Goal: Task Accomplishment & Management: Manage account settings

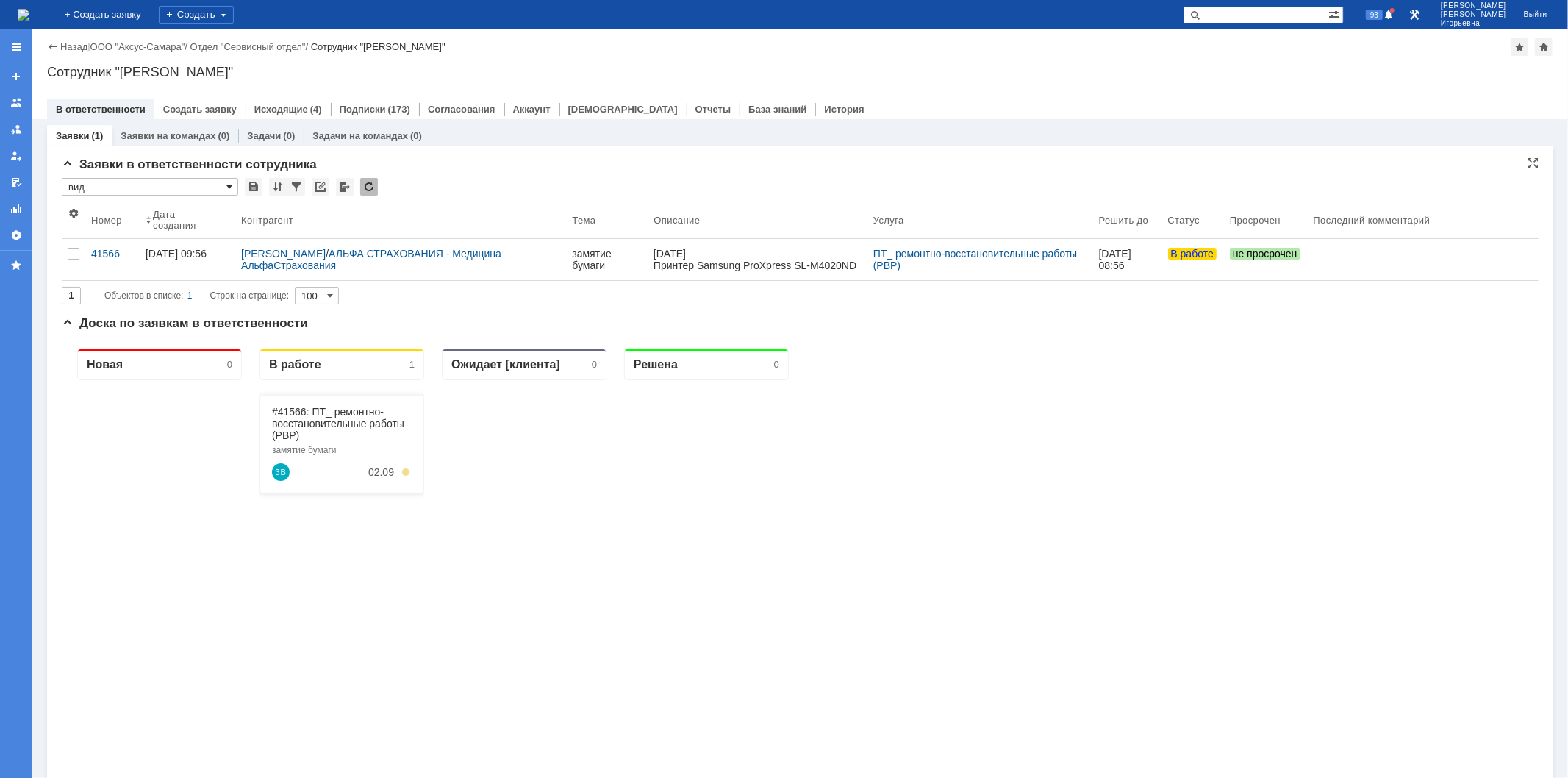
click at [228, 182] on span at bounding box center [229, 187] width 6 height 11
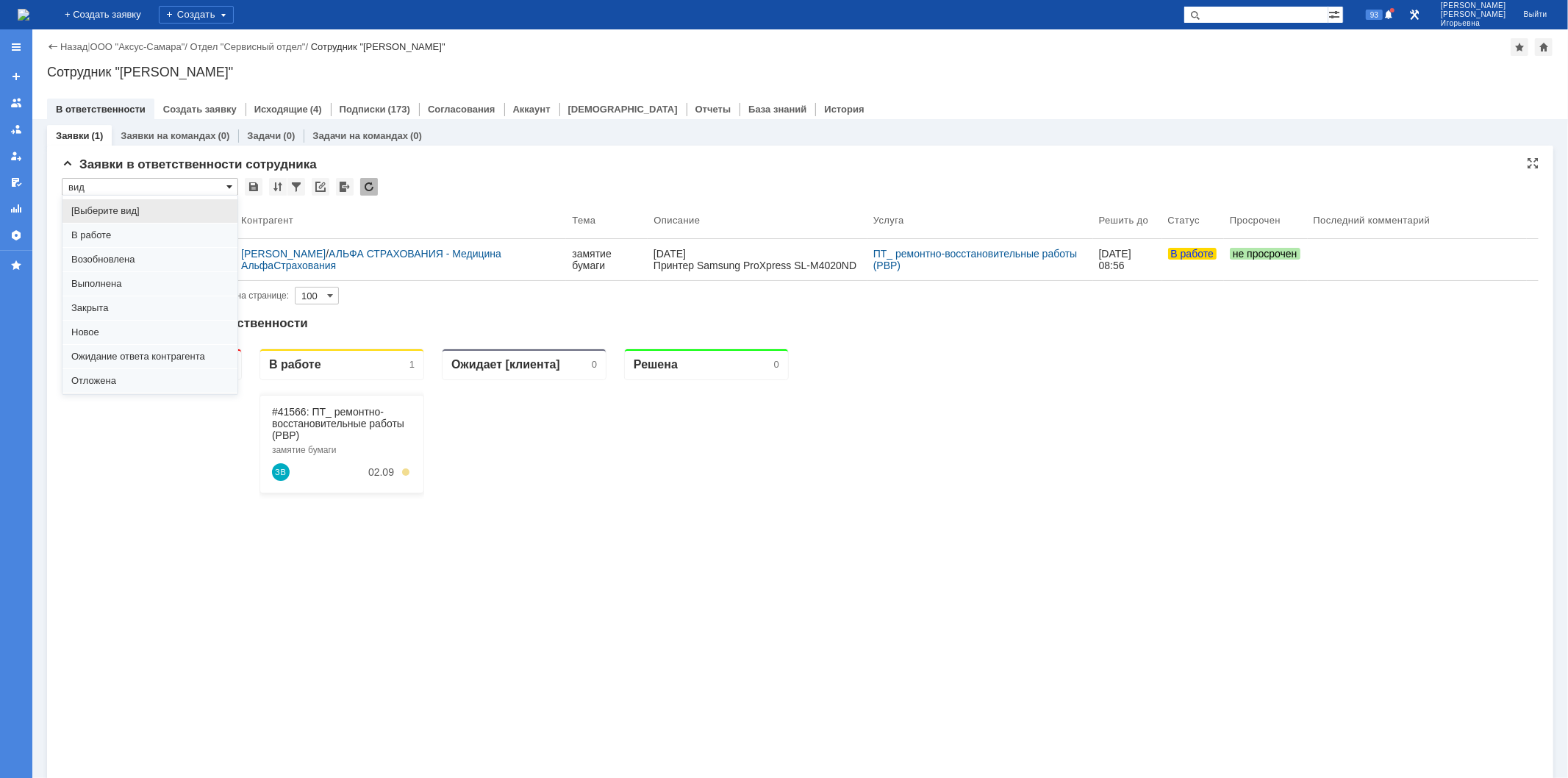
scroll to position [41, 0]
click at [93, 340] on span "Отложена" at bounding box center [150, 340] width 157 height 11
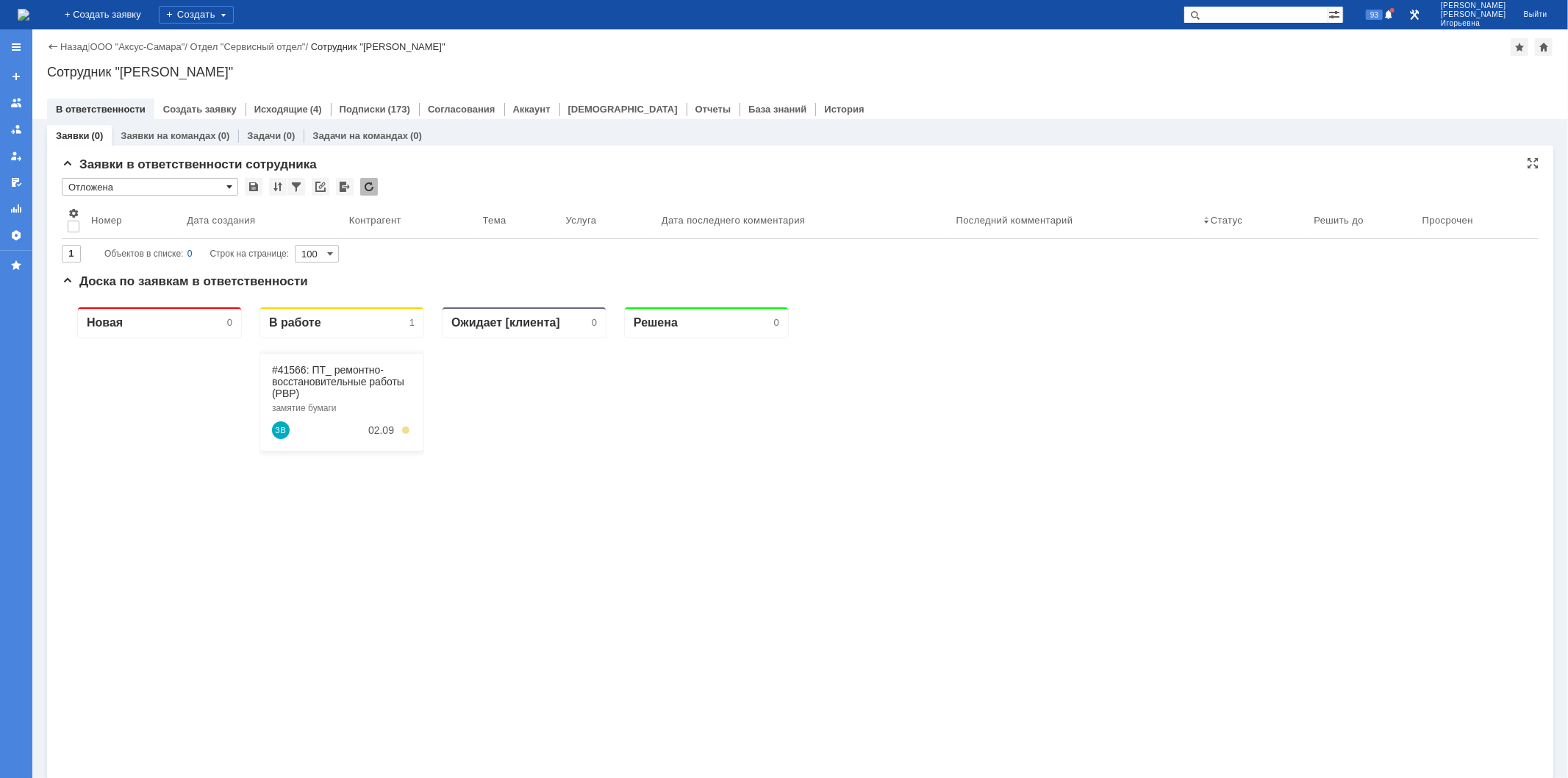
click at [229, 187] on span at bounding box center [229, 187] width 6 height 11
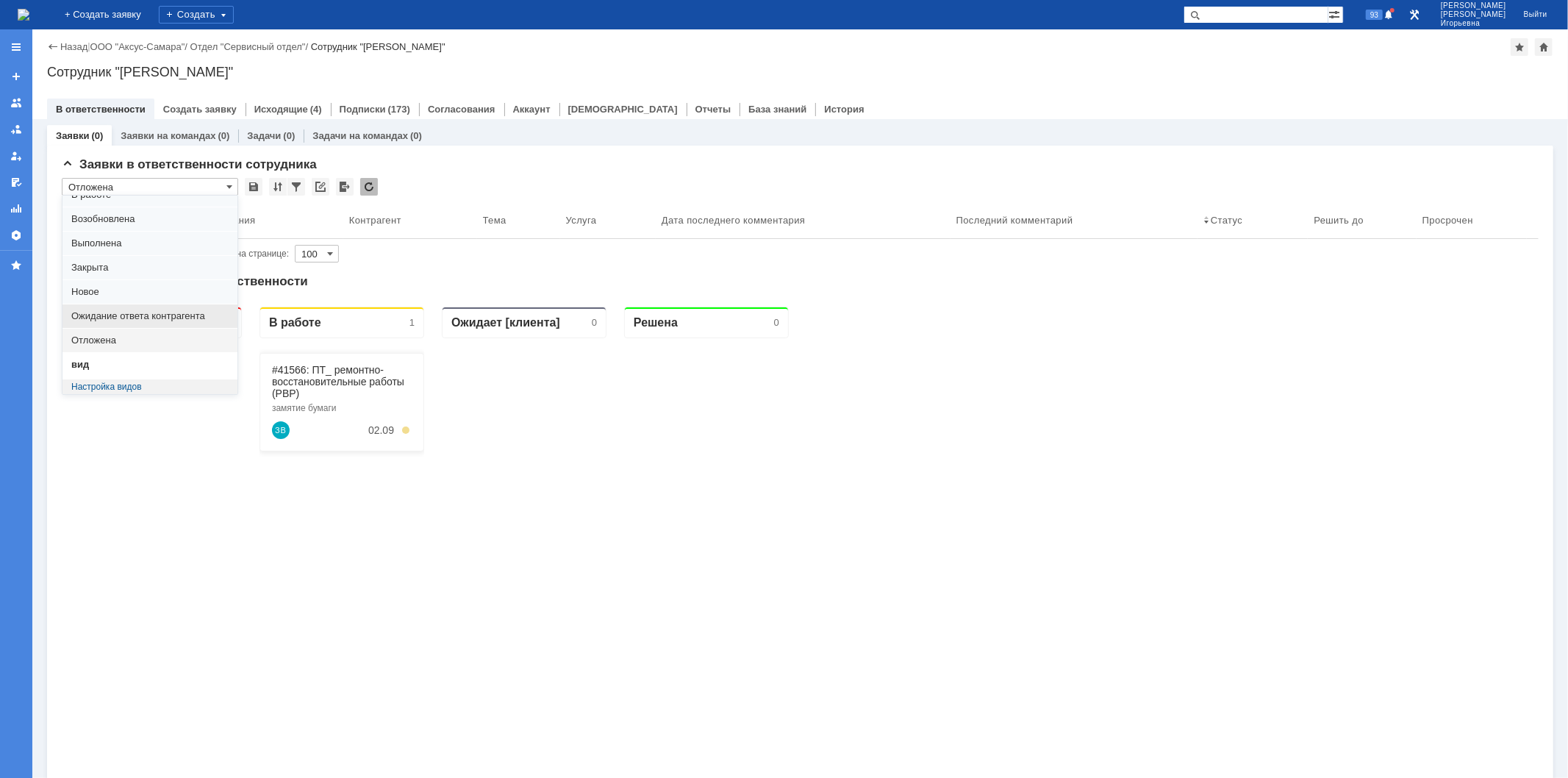
click at [103, 313] on span "Ожидание ответа контрагента" at bounding box center [150, 316] width 157 height 11
type input "Ожидание ответа контрагента"
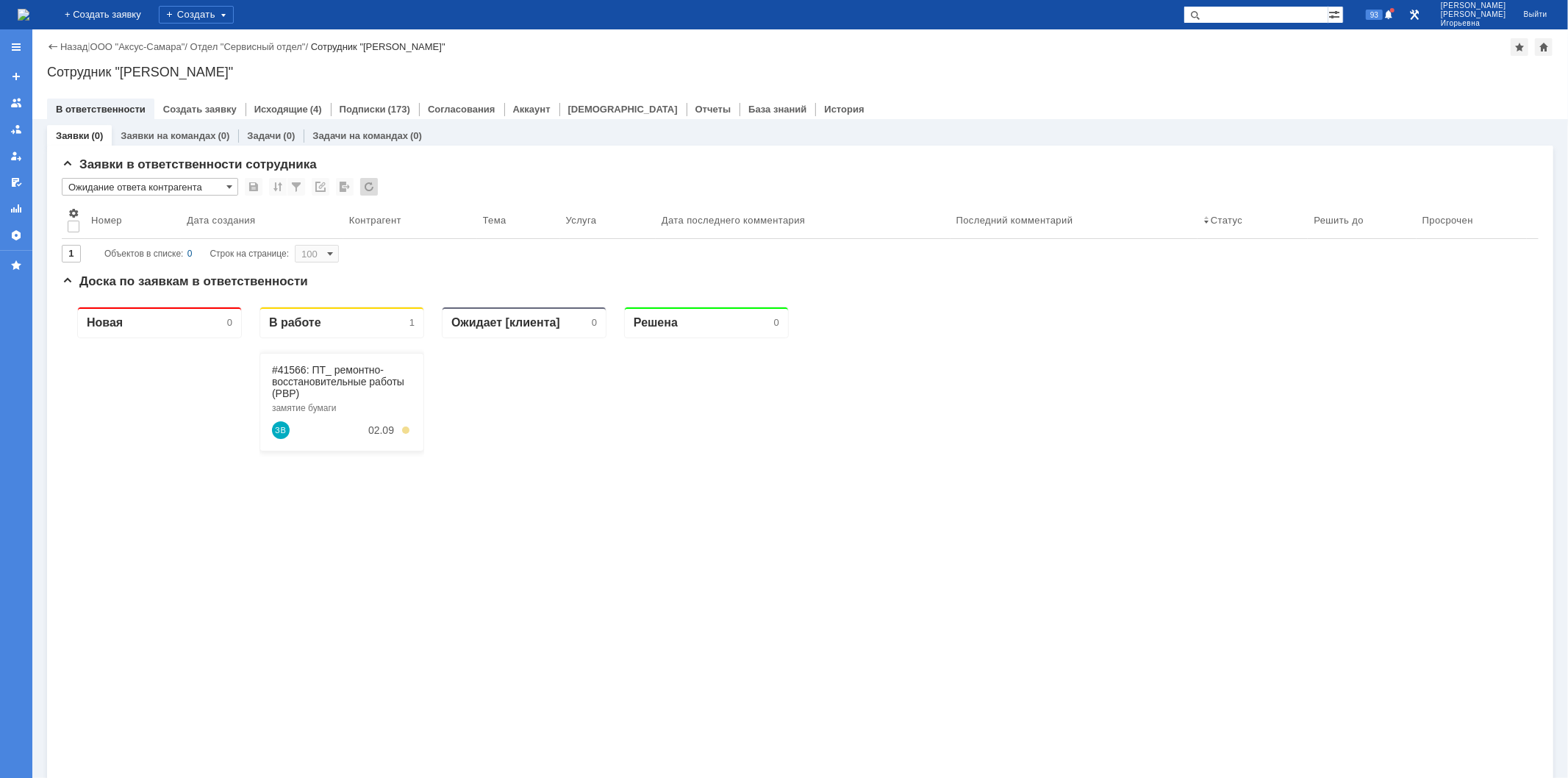
type input "20"
click at [228, 182] on span at bounding box center [229, 187] width 6 height 11
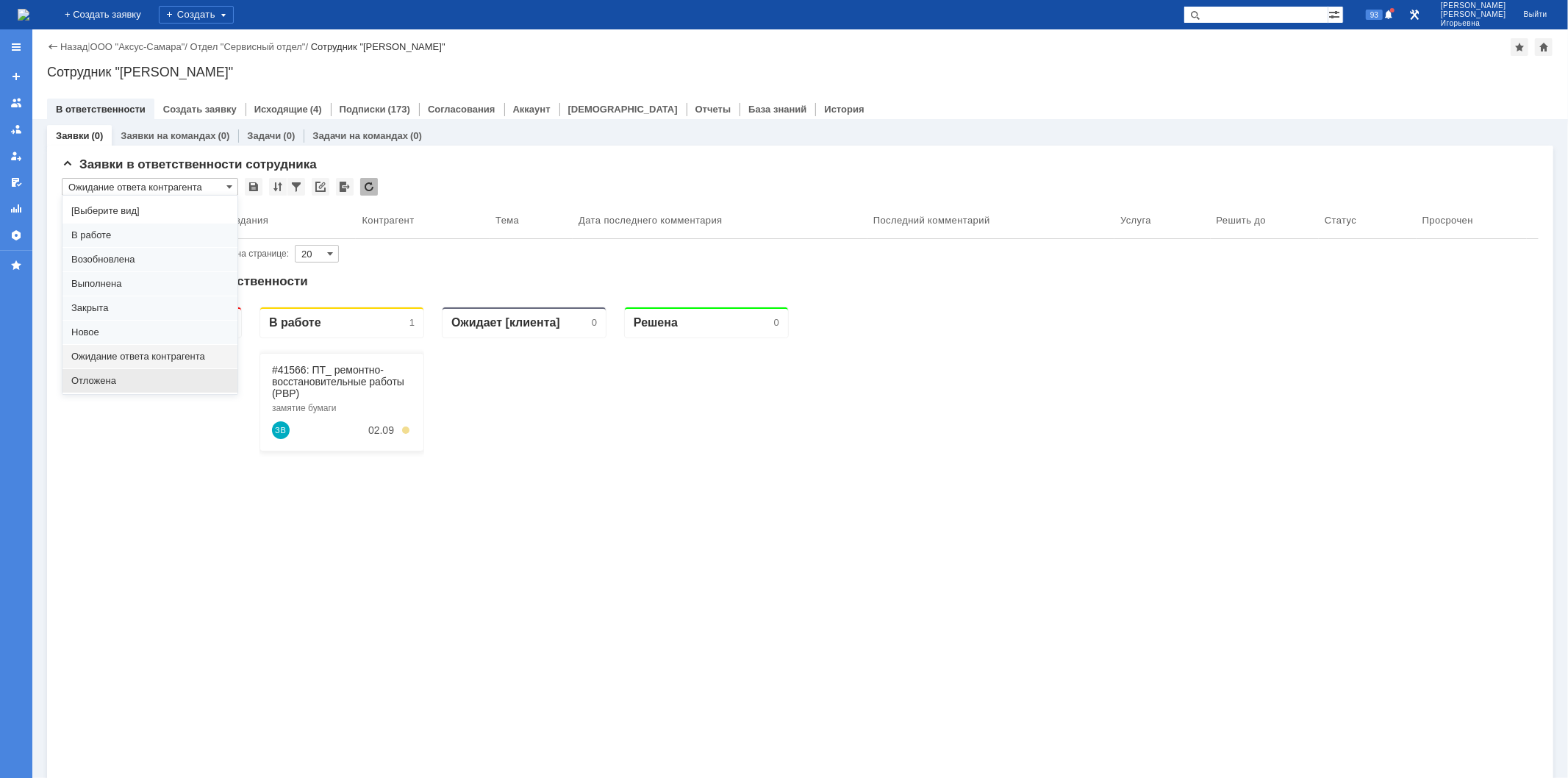
click at [102, 379] on span "Отложена" at bounding box center [150, 380] width 157 height 11
type input "Отложена"
type input "100"
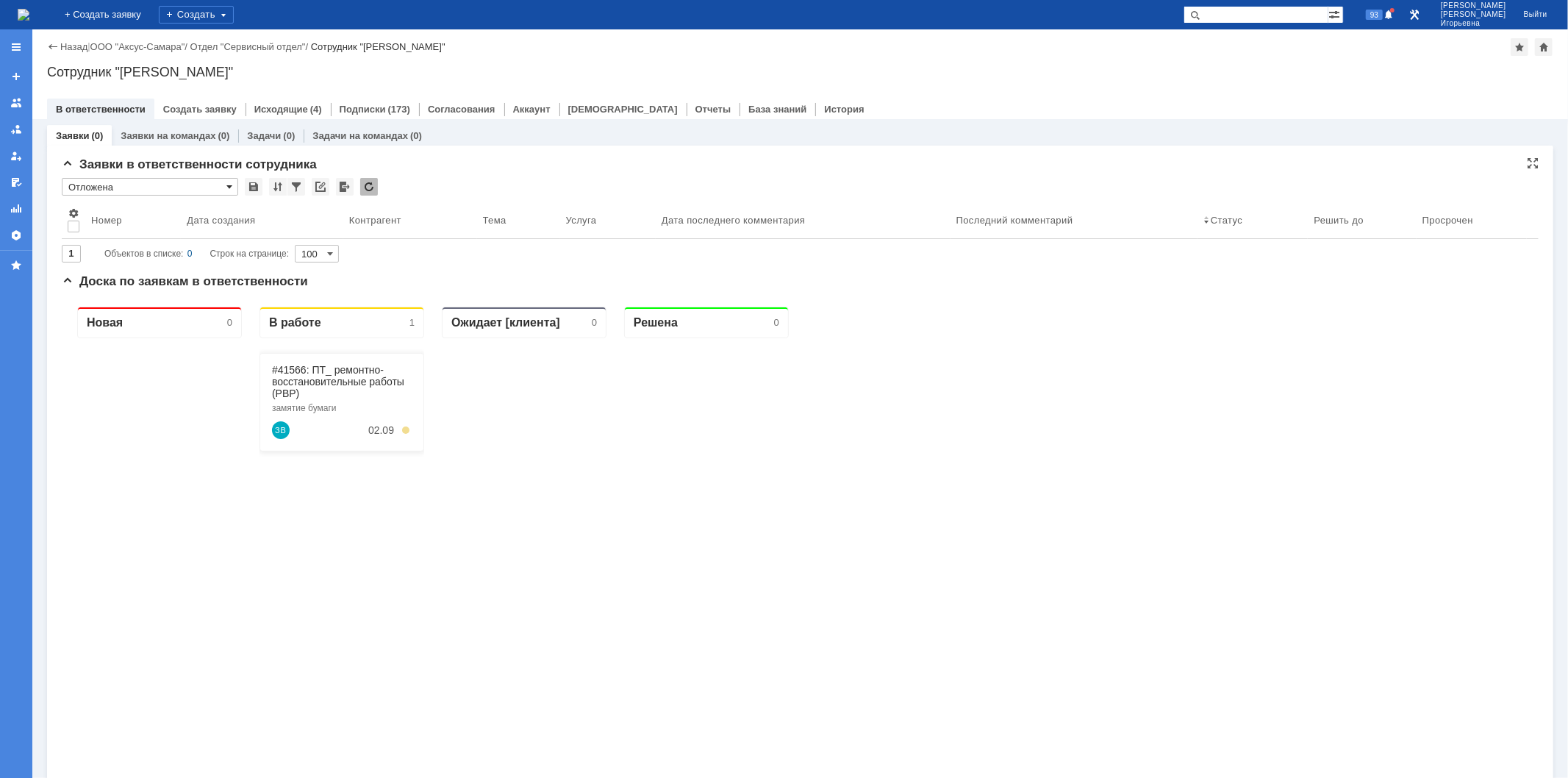
click at [230, 182] on span at bounding box center [229, 187] width 6 height 11
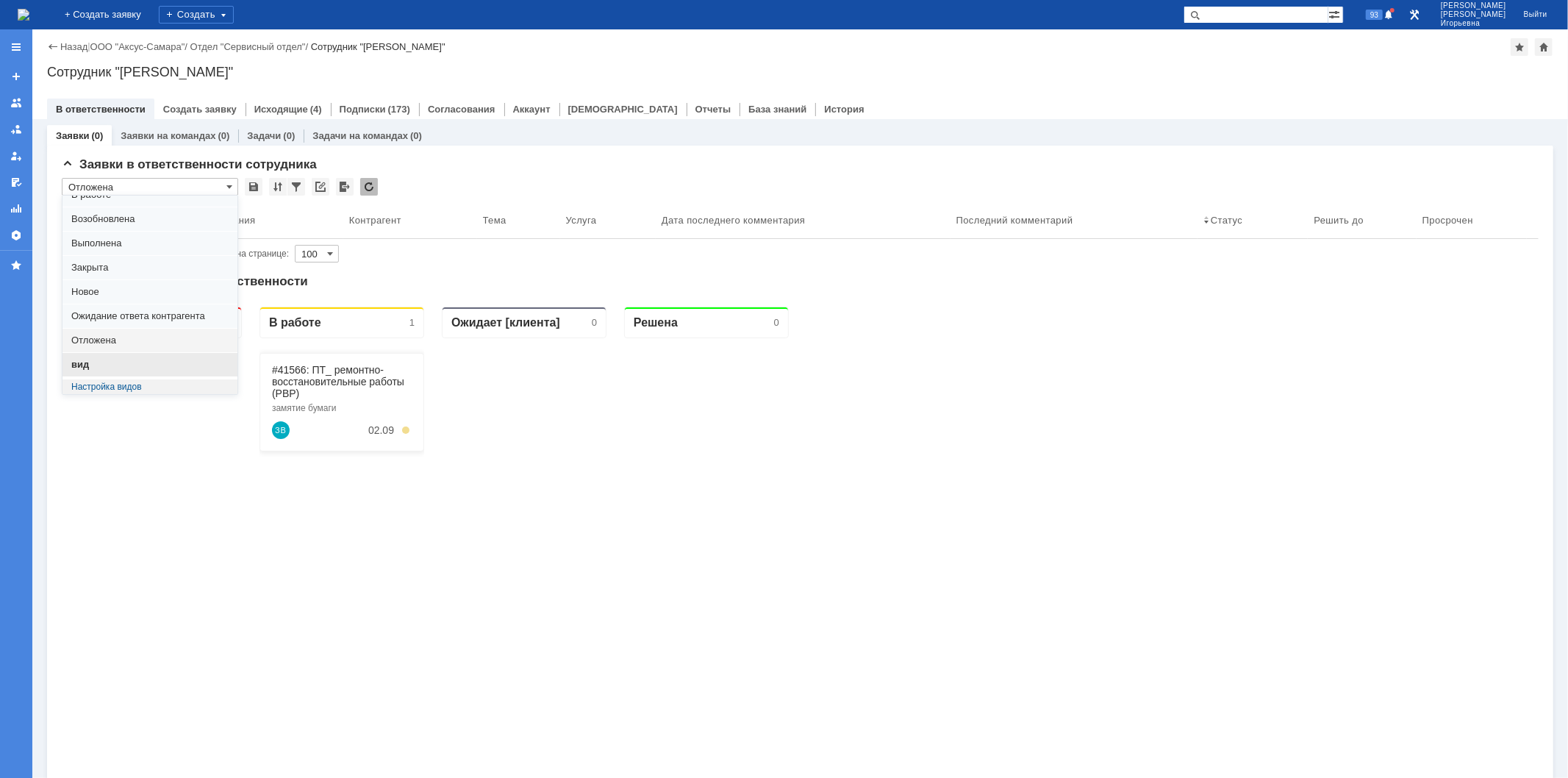
click at [93, 368] on span "вид" at bounding box center [150, 364] width 157 height 11
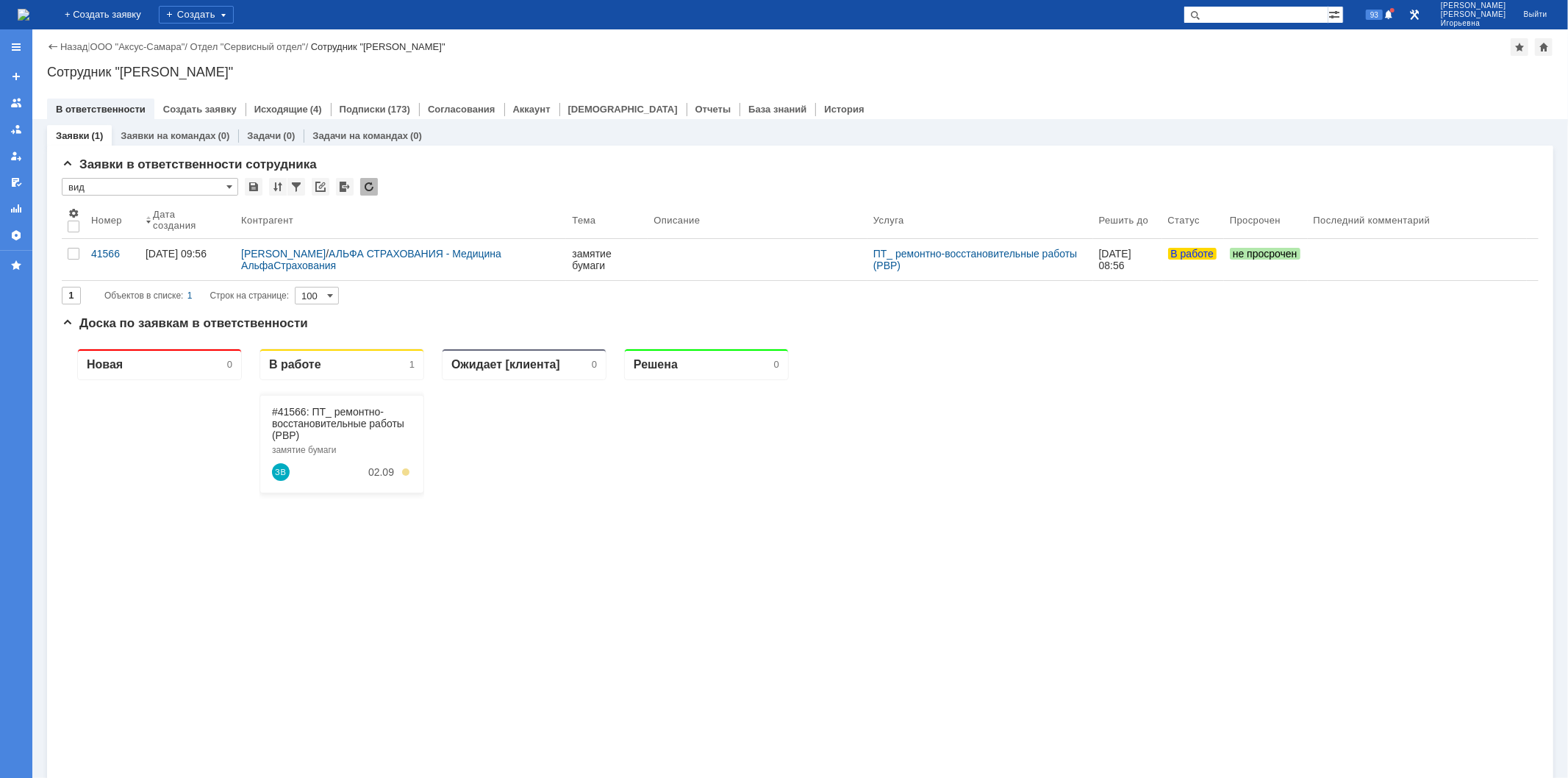
type input "вид"
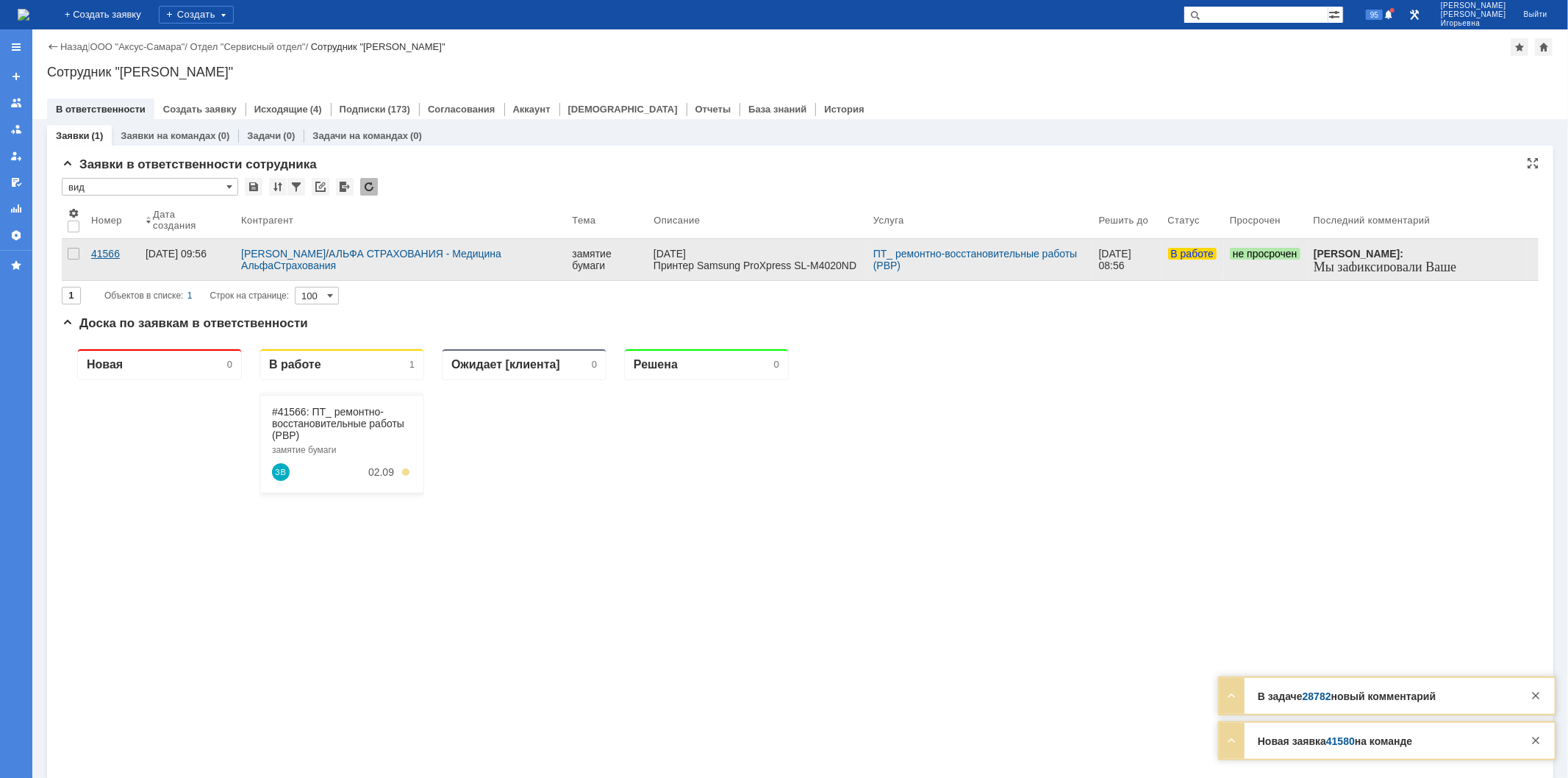
click at [106, 253] on div "41566" at bounding box center [112, 253] width 43 height 11
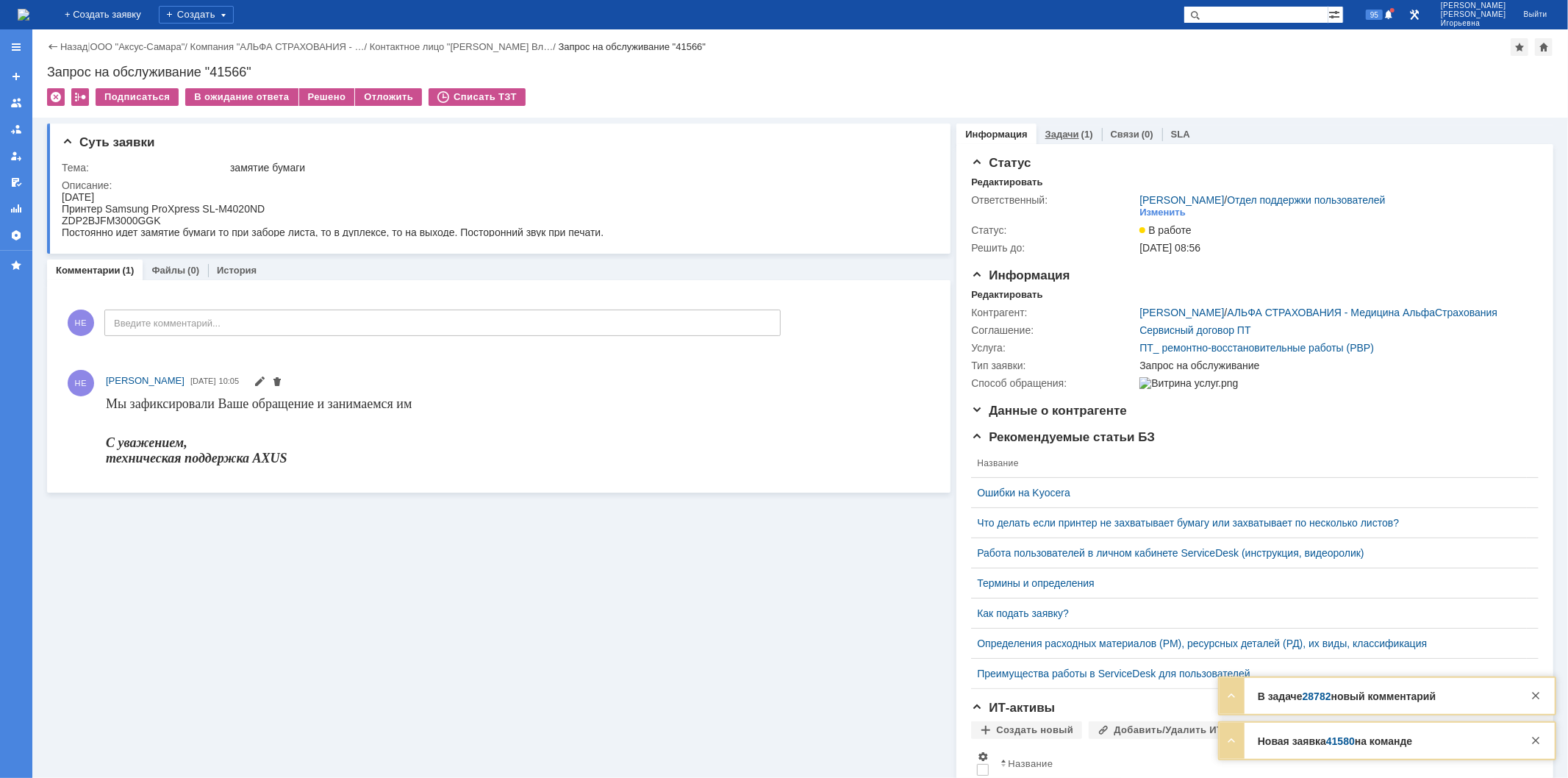
click at [1060, 132] on link "Задачи" at bounding box center [1062, 134] width 34 height 11
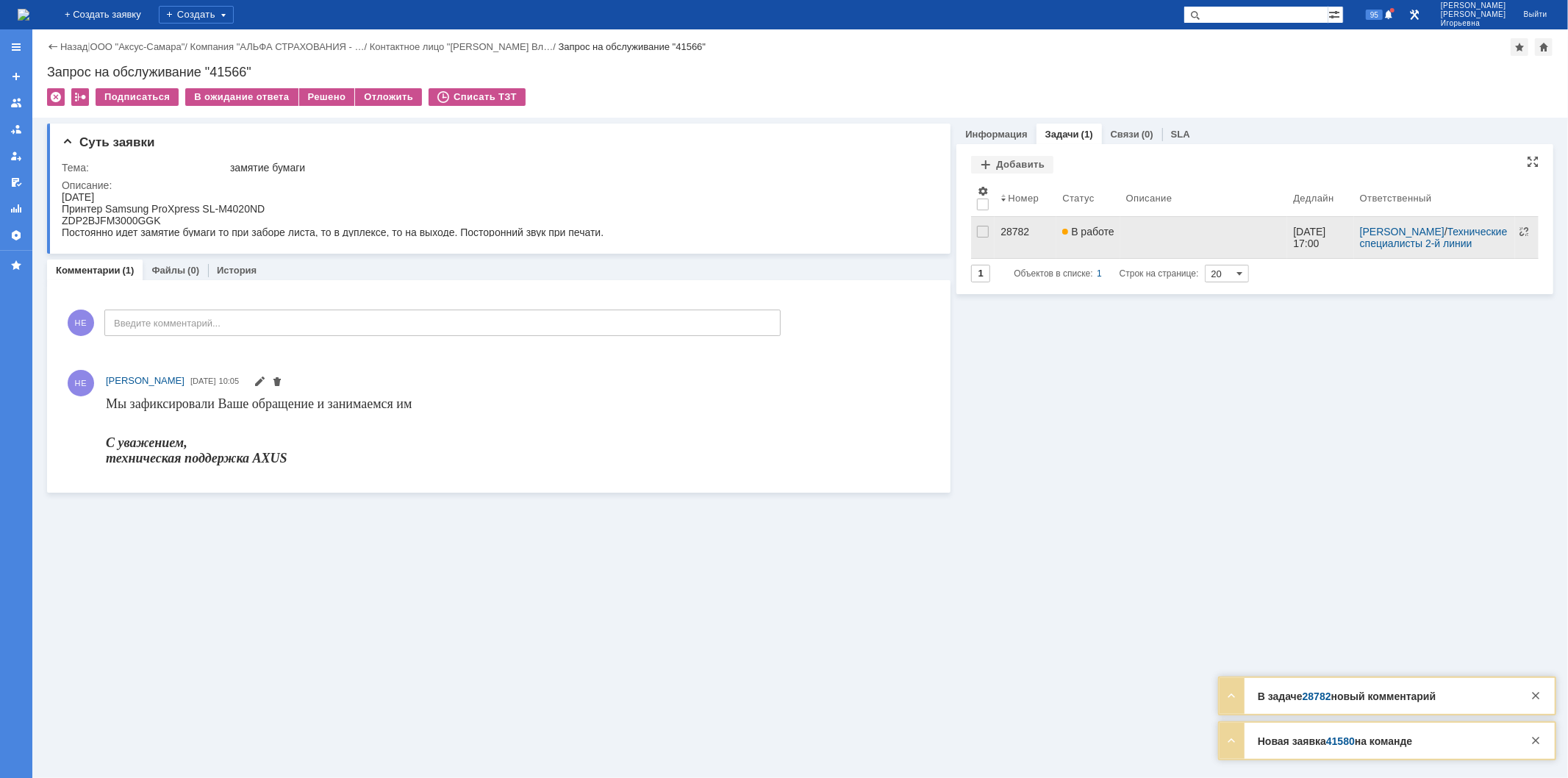
click at [1021, 226] on div "28782" at bounding box center [1025, 231] width 50 height 11
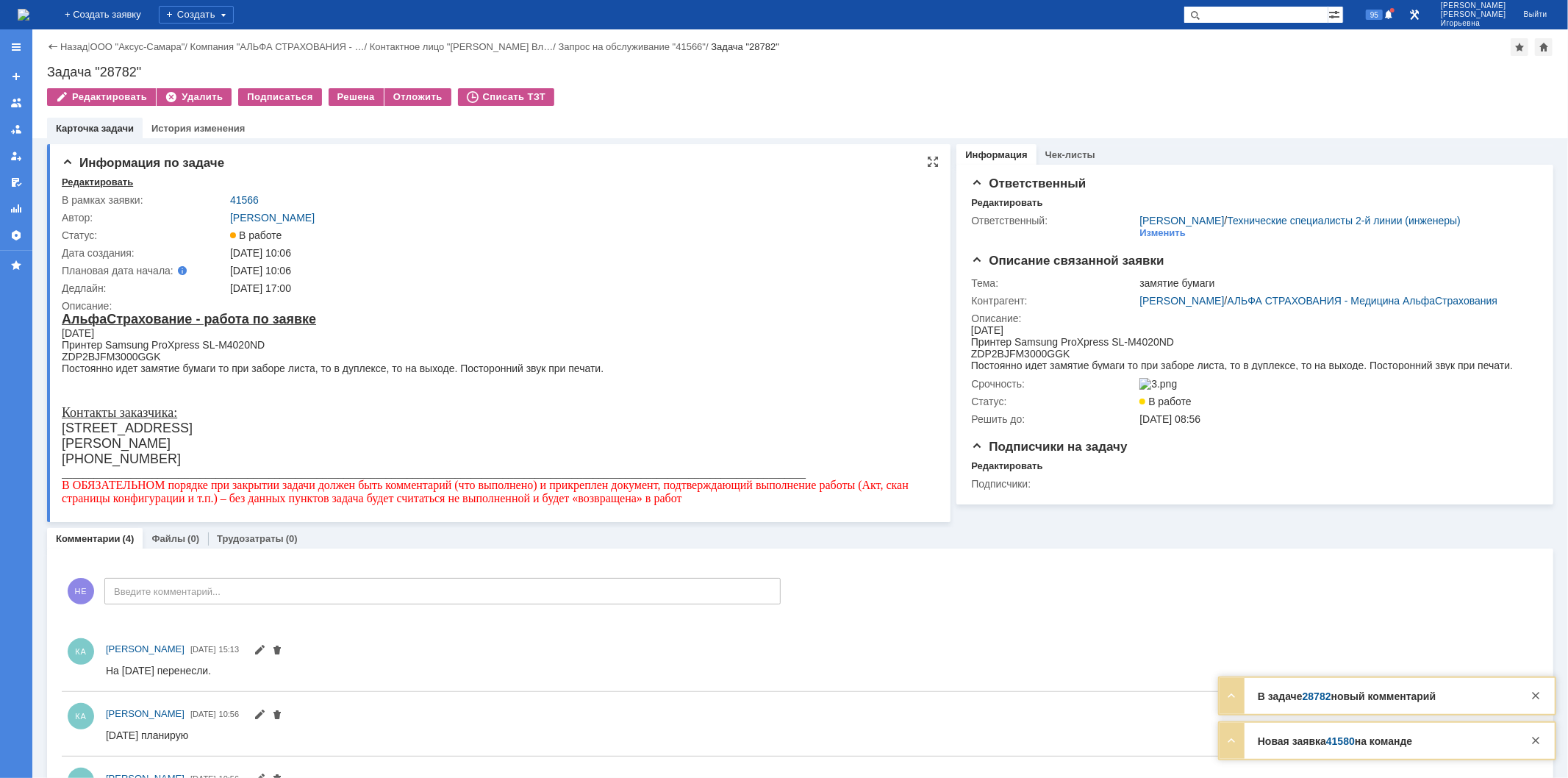
click at [101, 181] on div "Редактировать" at bounding box center [97, 182] width 71 height 11
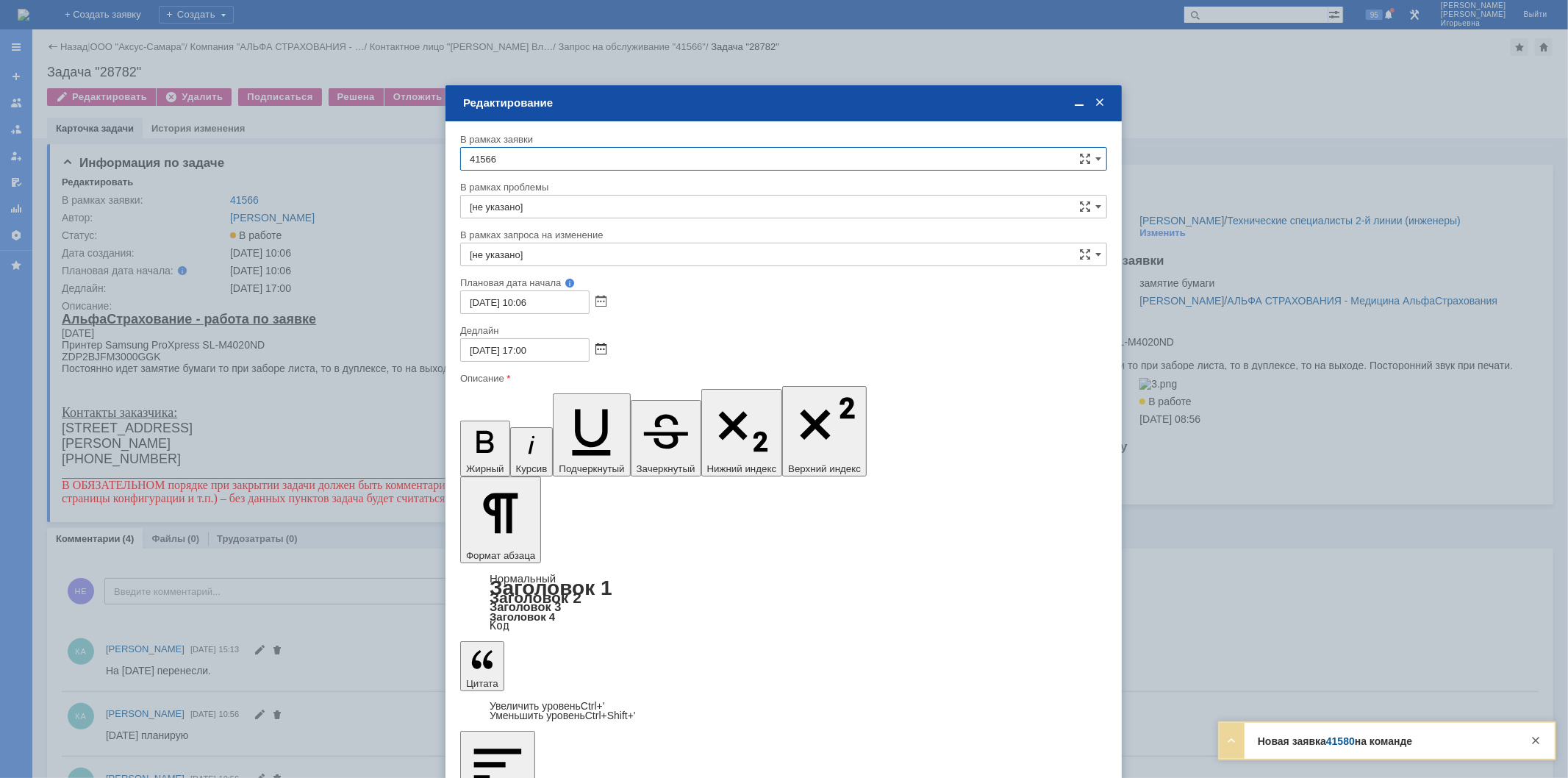
click at [601, 346] on span at bounding box center [601, 350] width 11 height 11
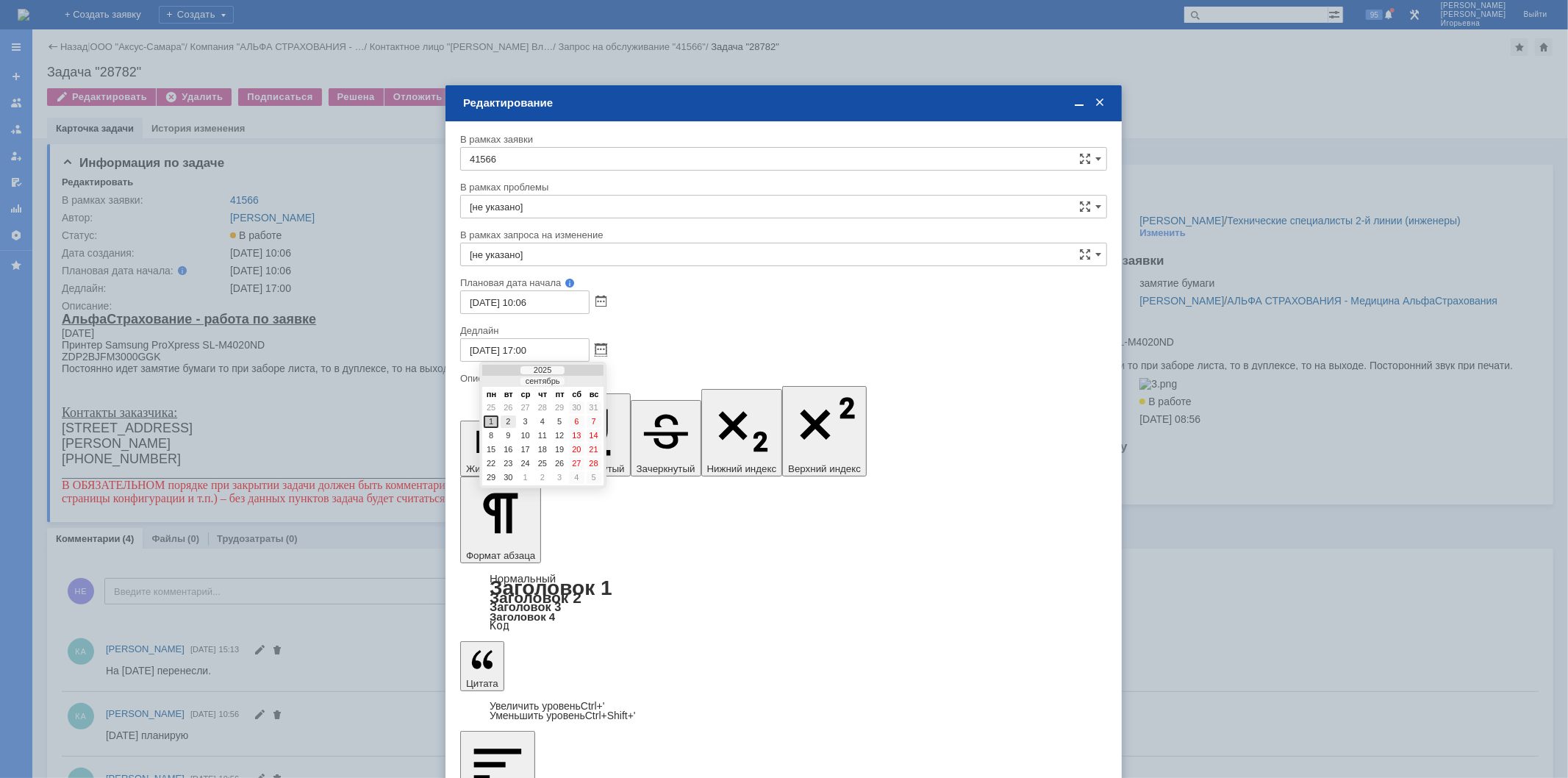
click at [507, 418] on div "2" at bounding box center [508, 422] width 15 height 12
type input "02.09.2025 17:00"
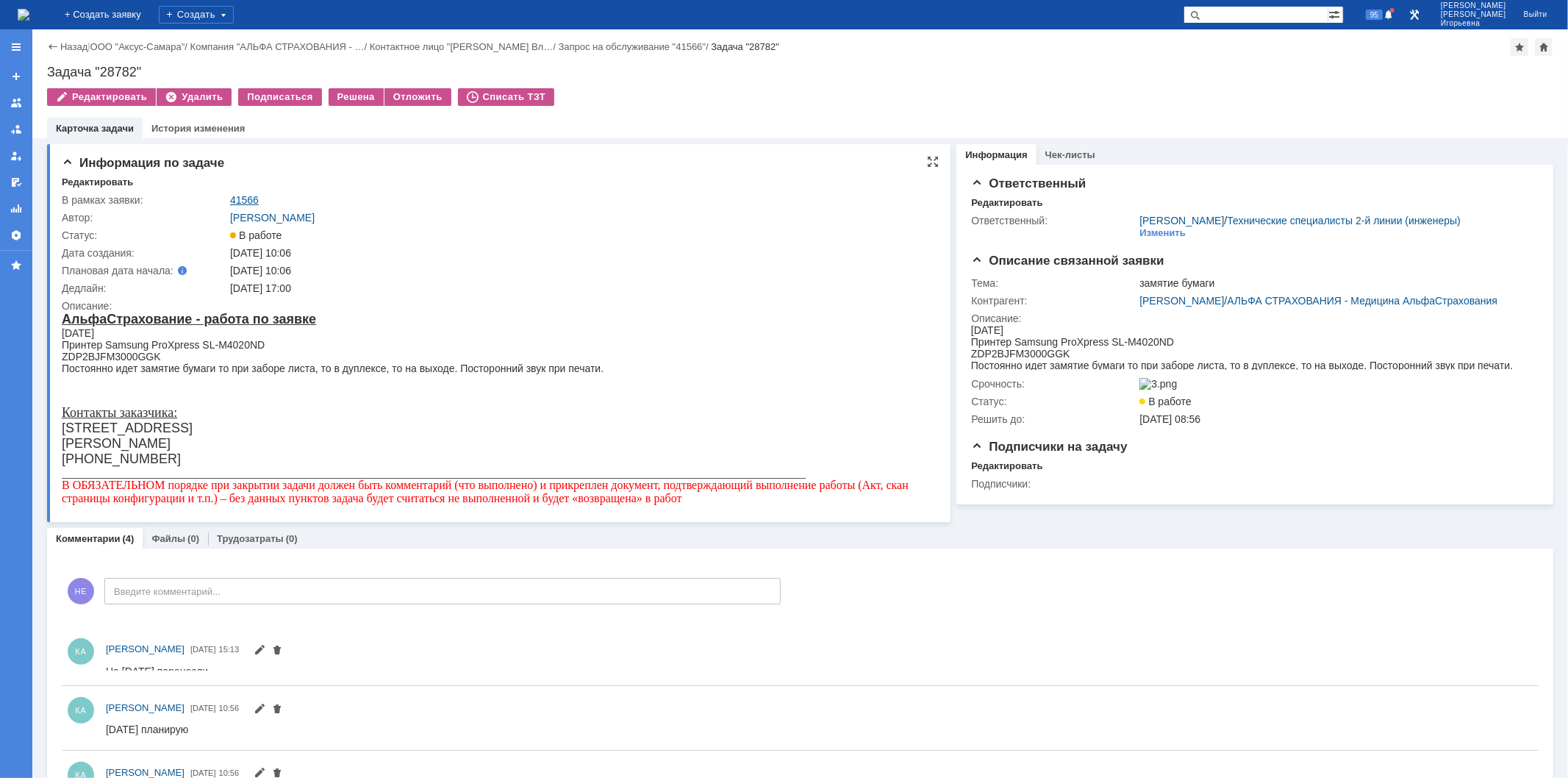
click at [238, 200] on link "41566" at bounding box center [244, 200] width 28 height 11
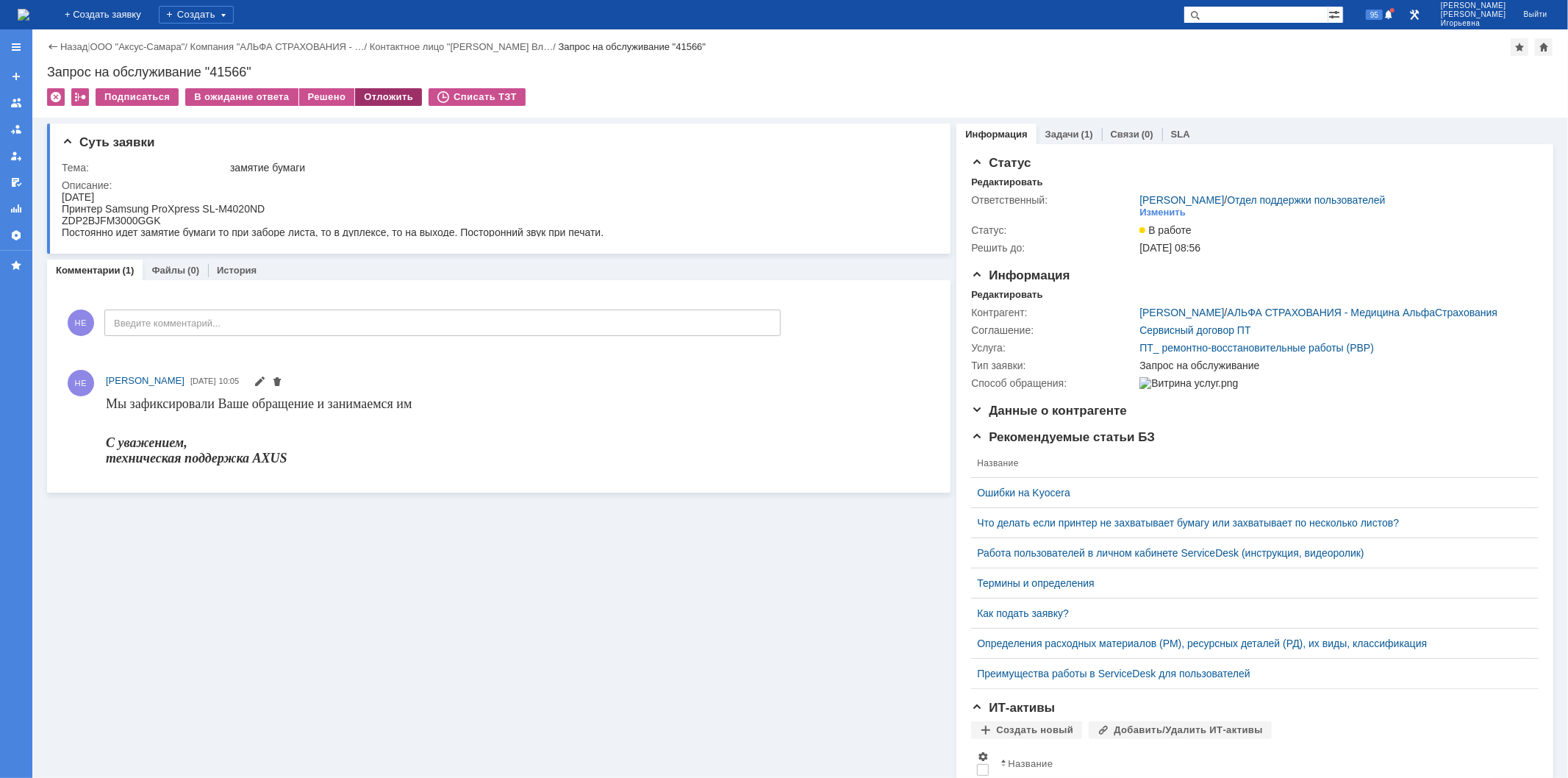
click at [372, 96] on div "Отложить" at bounding box center [388, 96] width 67 height 18
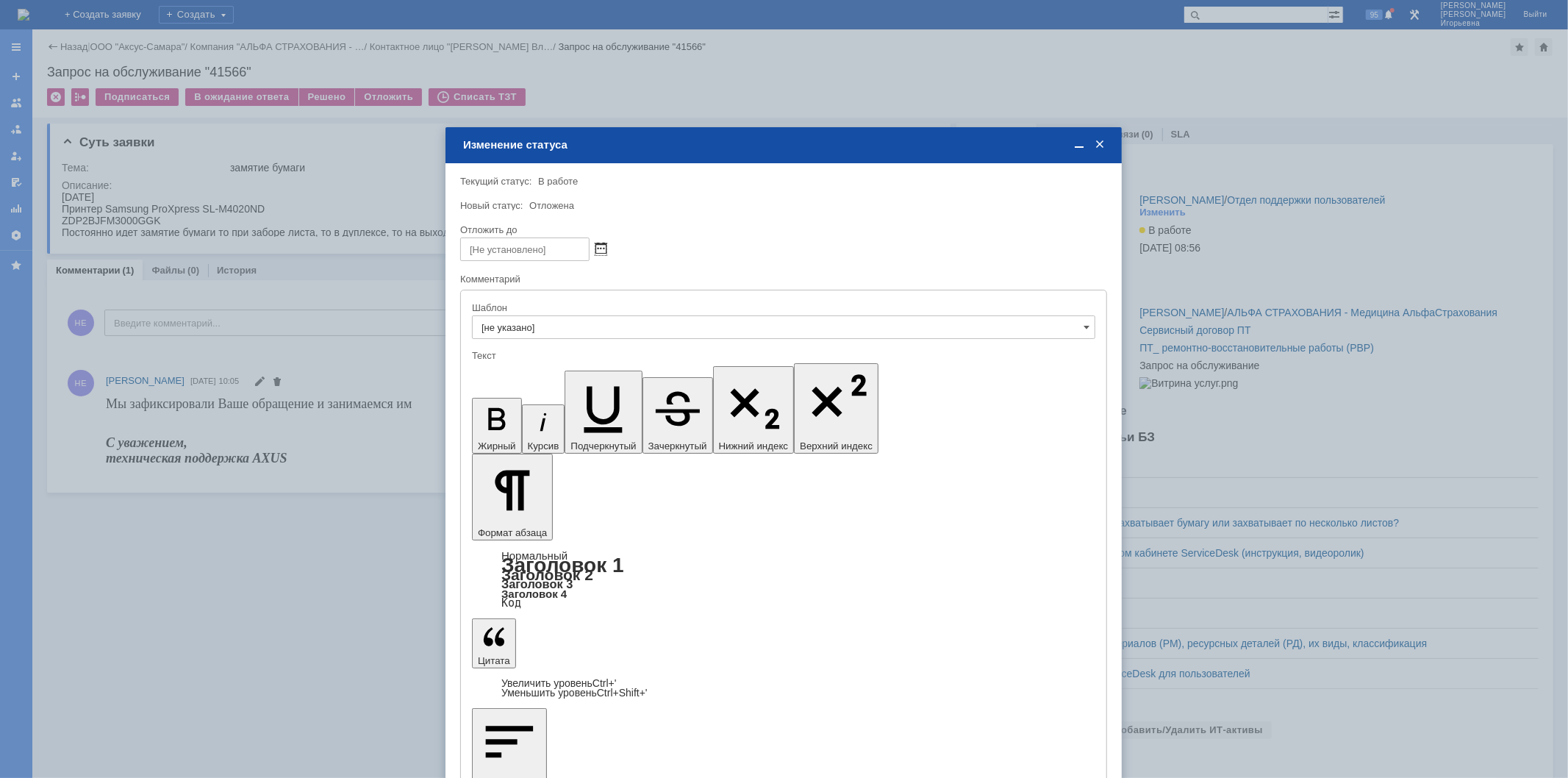
click at [604, 246] on span at bounding box center [601, 249] width 11 height 11
click at [524, 317] on div "3" at bounding box center [525, 321] width 15 height 12
type input "03.09.2025 15:14"
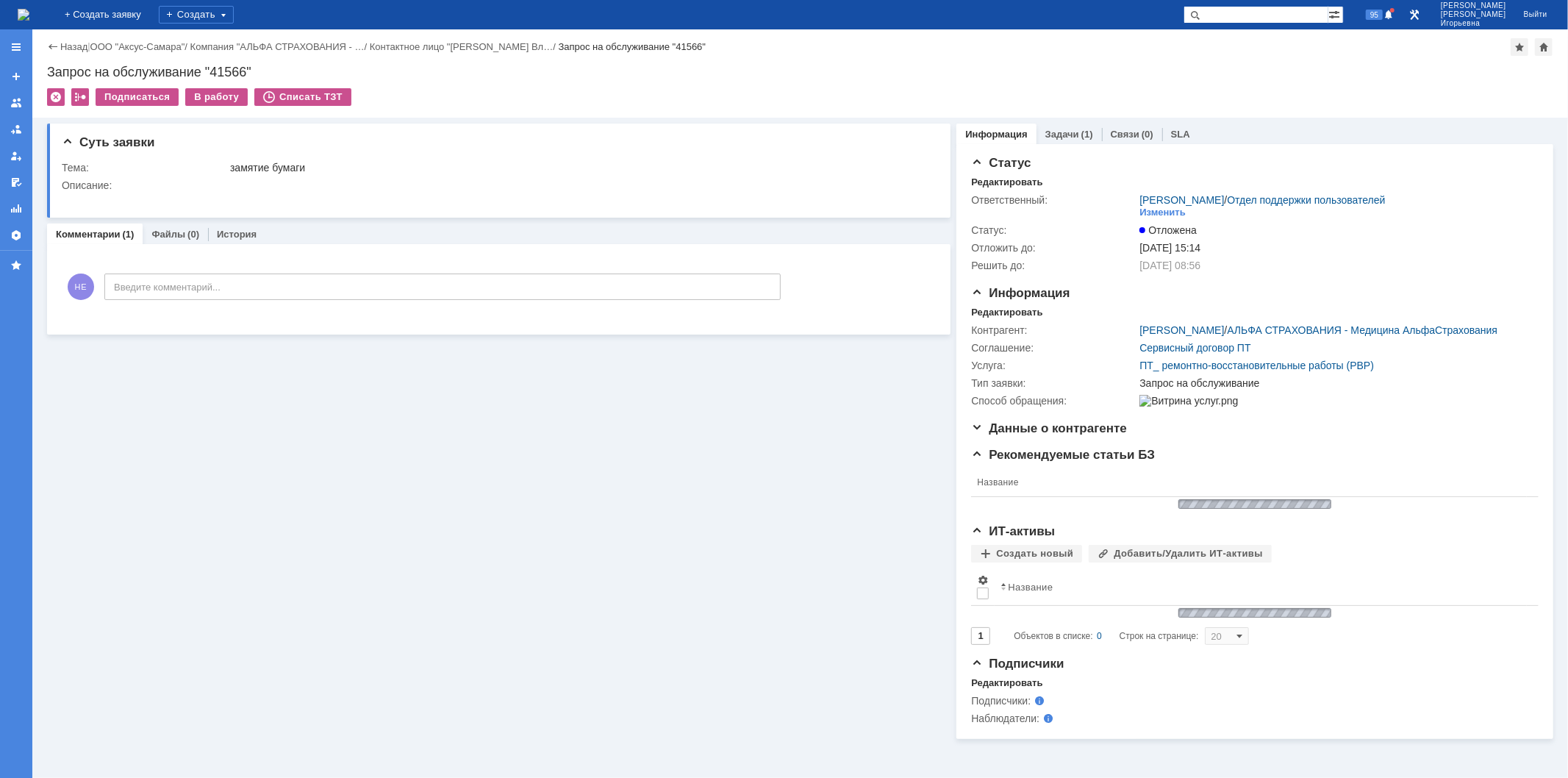
click at [29, 9] on img at bounding box center [23, 15] width 11 height 11
